Goal: Browse casually: Explore the website without a specific task or goal

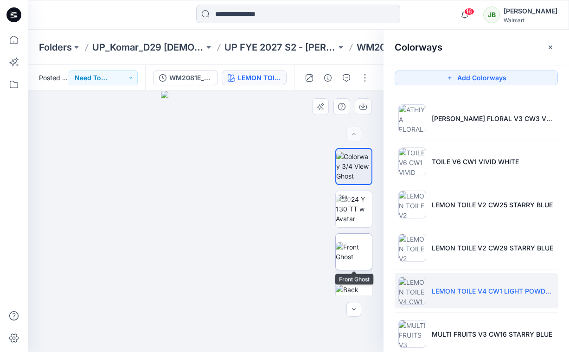
click at [359, 242] on img at bounding box center [354, 251] width 36 height 19
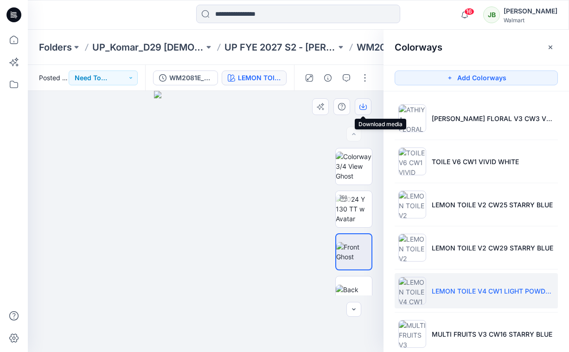
click at [364, 104] on icon "button" at bounding box center [362, 106] width 7 height 7
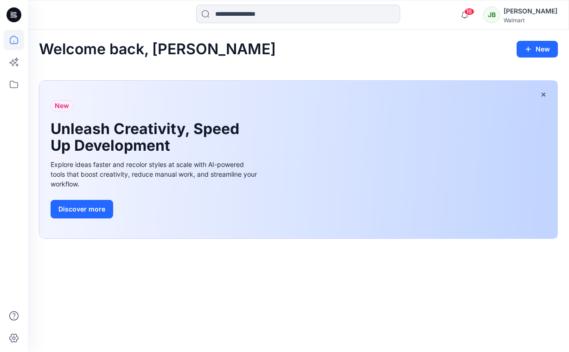
scroll to position [141, 0]
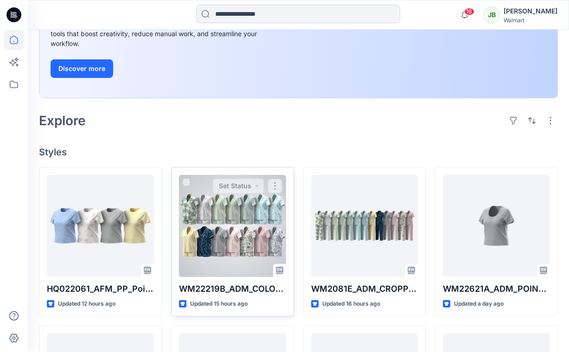
click at [271, 236] on div at bounding box center [232, 226] width 107 height 102
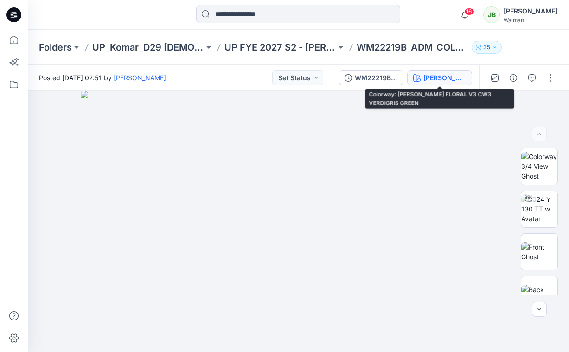
click at [462, 78] on div "[PERSON_NAME] FLORAL V3 CW3 VERDIGRIS GREEN" at bounding box center [444, 78] width 43 height 10
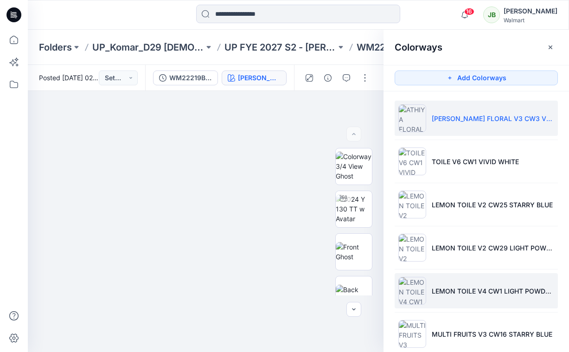
click at [436, 284] on li "LEMON TOILE V4 CW1 LIGHT POWDER PUFF BLUE" at bounding box center [476, 290] width 163 height 35
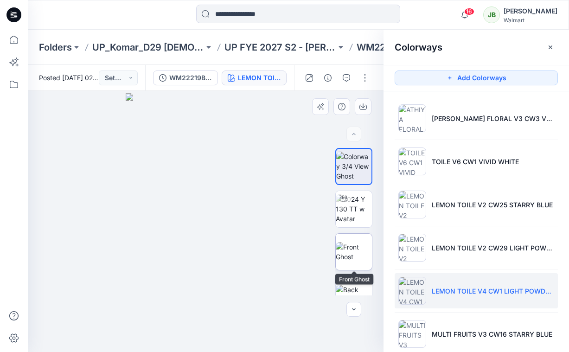
click at [350, 242] on img at bounding box center [354, 251] width 36 height 19
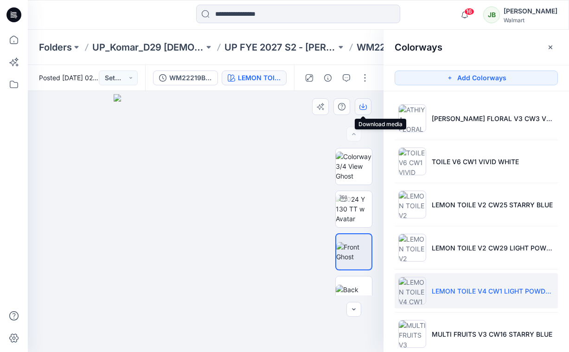
click at [364, 105] on icon "button" at bounding box center [362, 106] width 7 height 7
